Goal: Transaction & Acquisition: Purchase product/service

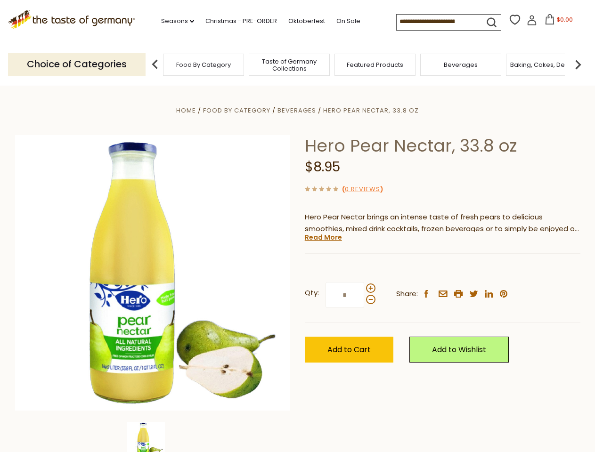
click at [297, 226] on div "Home Food By Category [GEOGRAPHIC_DATA] Hero Pear Nectar, 33.8 oz Hero Pear Nec…" at bounding box center [297, 286] width 579 height 363
click at [174, 21] on link "Seasons dropdown_arrow" at bounding box center [177, 21] width 33 height 10
click at [557, 22] on span "$0.00" at bounding box center [565, 20] width 16 height 8
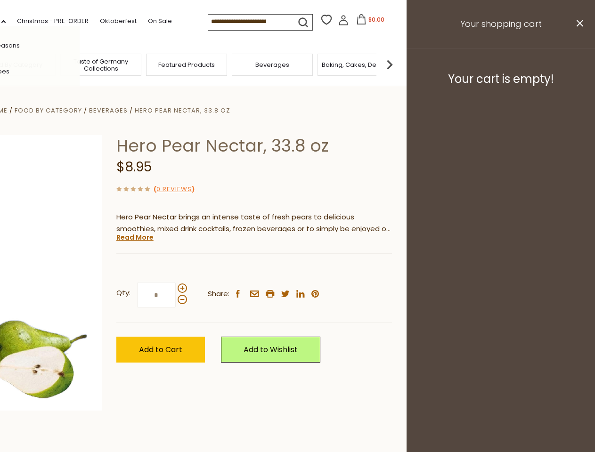
click at [80, 64] on div "All Seasons Recipes Game Day [DATE] [DATE] [DATE][PERSON_NAME] [DATE] Springfes…" at bounding box center [26, 225] width 107 height 399
click at [578, 64] on footer "Your cart is empty!" at bounding box center [500, 79] width 188 height 61
click at [297, 269] on div "Qty: * Share: facebook email printer twitter linkedin pinterest" at bounding box center [254, 295] width 276 height 55
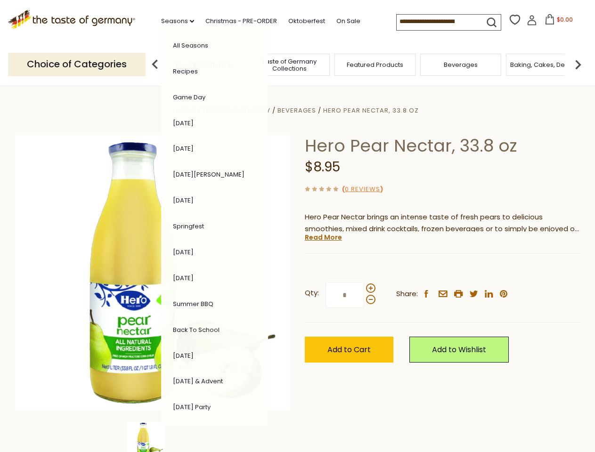
click at [153, 437] on div "Home Food By Category [GEOGRAPHIC_DATA] Hero Pear Nectar, 33.8 oz Hero Pear Nec…" at bounding box center [297, 286] width 579 height 363
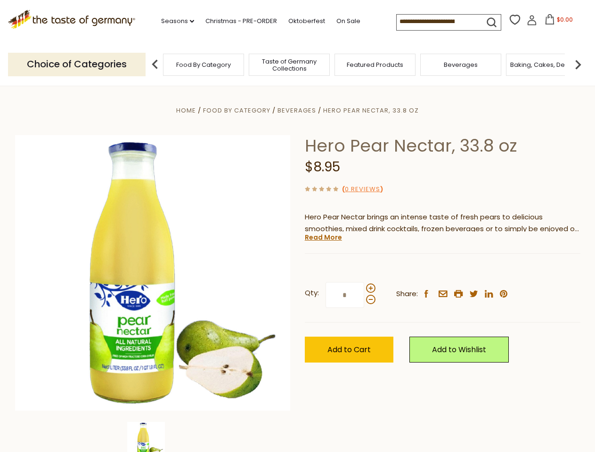
click at [153, 437] on img at bounding box center [146, 441] width 38 height 38
click at [323, 237] on link "Read More" at bounding box center [323, 237] width 37 height 9
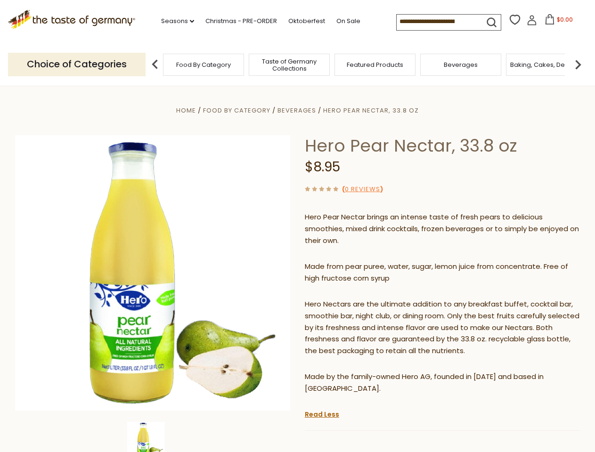
click at [370, 299] on p "Hero Nectars are the ultimate addition to any breakfast buffet, cocktail bar, s…" at bounding box center [443, 328] width 276 height 59
